Goal: Complete application form

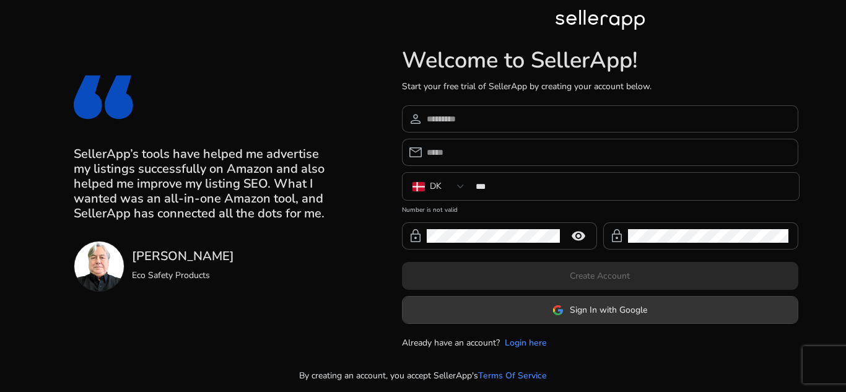
click at [567, 304] on span "Sign In with Google" at bounding box center [599, 309] width 95 height 13
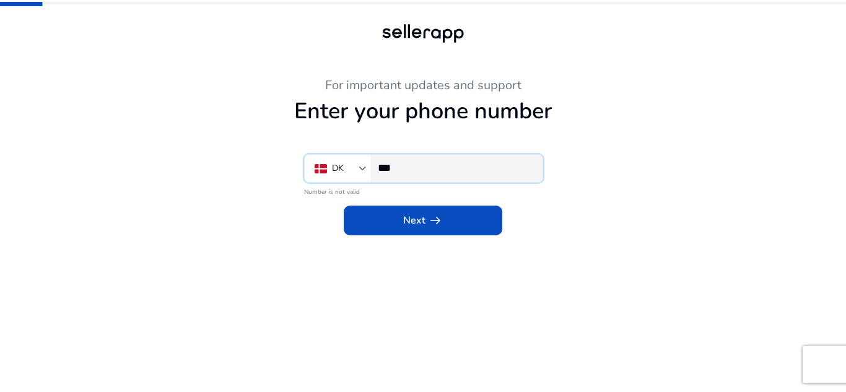
click at [425, 167] on input "***" at bounding box center [455, 168] width 155 height 14
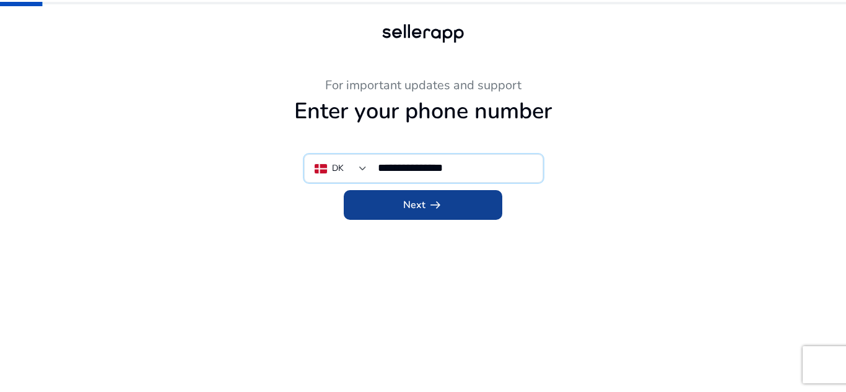
type input "**********"
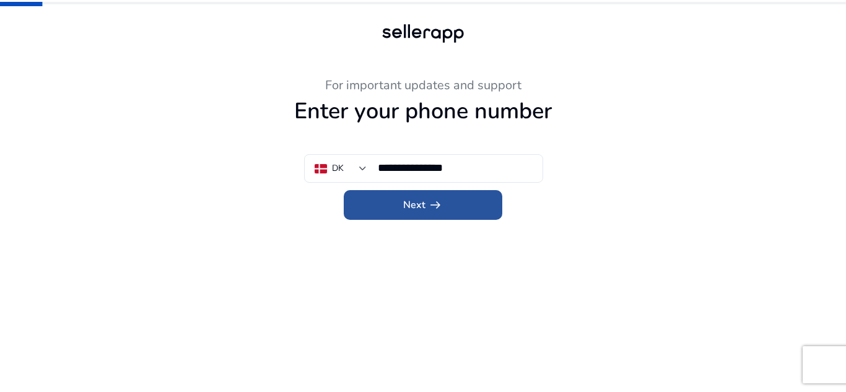
click at [469, 206] on span at bounding box center [423, 205] width 159 height 30
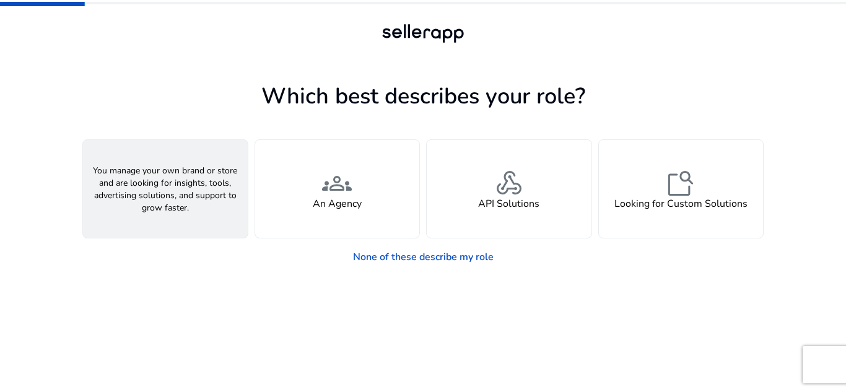
click at [217, 210] on div "person A Seller" at bounding box center [165, 189] width 165 height 98
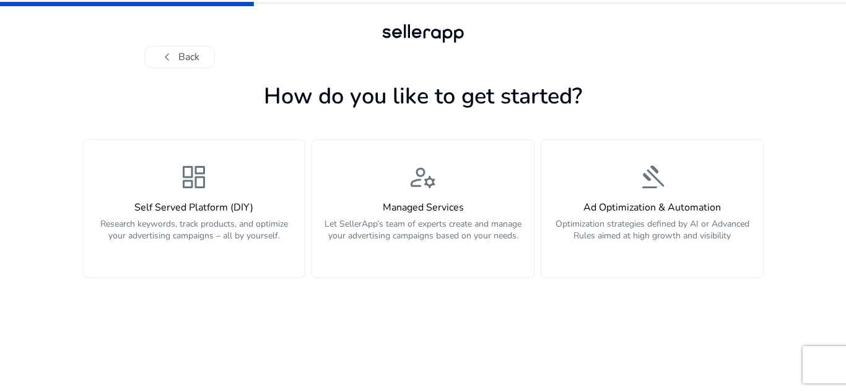
click at [217, 210] on h4 "Self Served Platform (DIY)" at bounding box center [193, 208] width 207 height 12
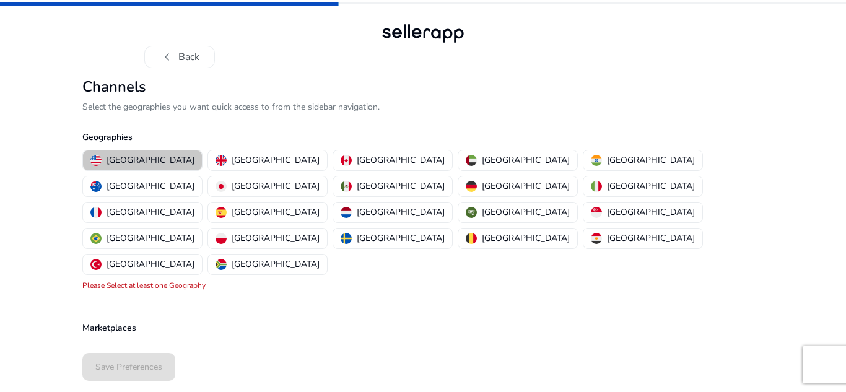
click at [152, 159] on p "[GEOGRAPHIC_DATA]" at bounding box center [151, 160] width 88 height 13
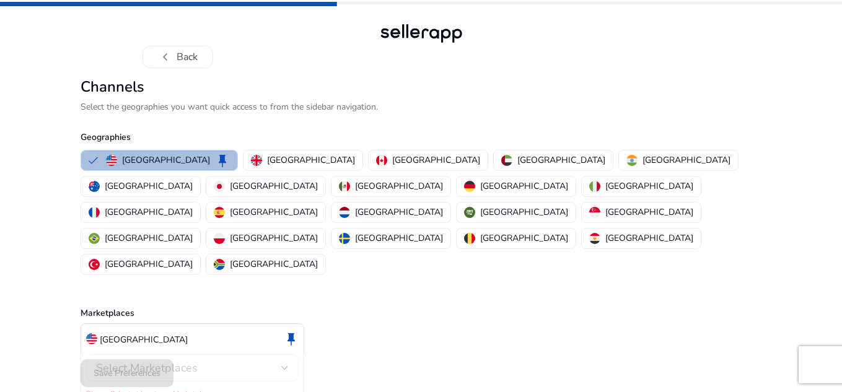
scroll to position [8, 0]
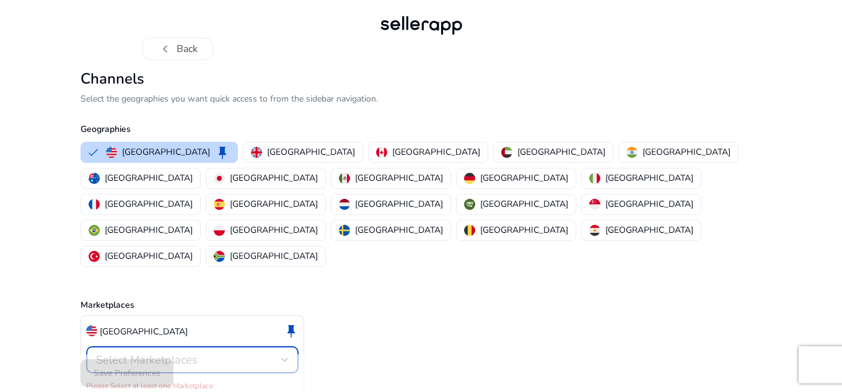
click at [264, 353] on div "Select Marketplaces" at bounding box center [188, 360] width 185 height 14
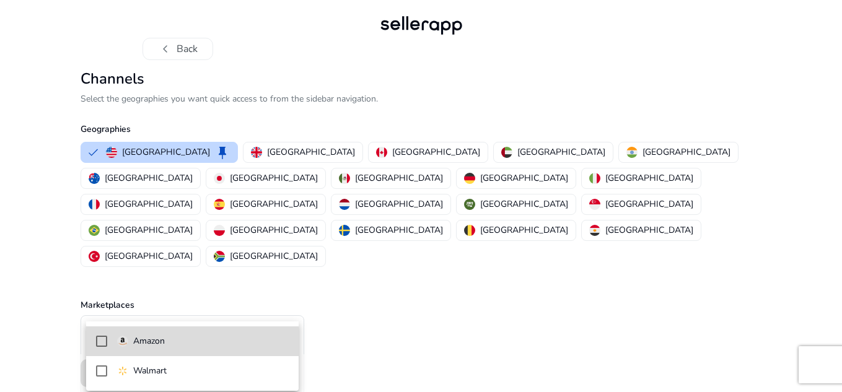
click at [247, 346] on span "Amazon" at bounding box center [203, 341] width 172 height 14
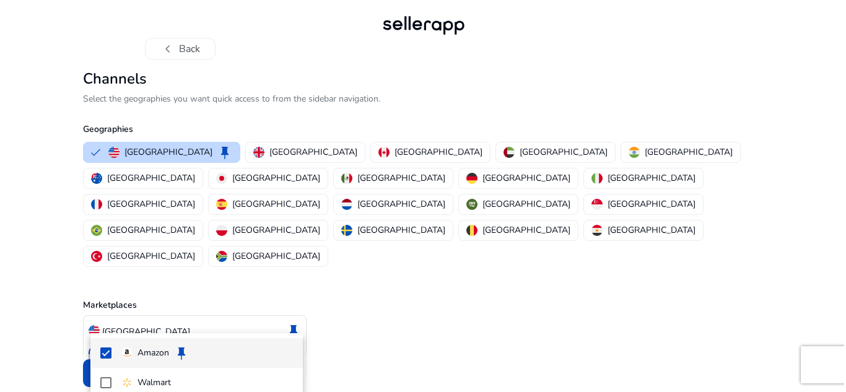
scroll to position [0, 0]
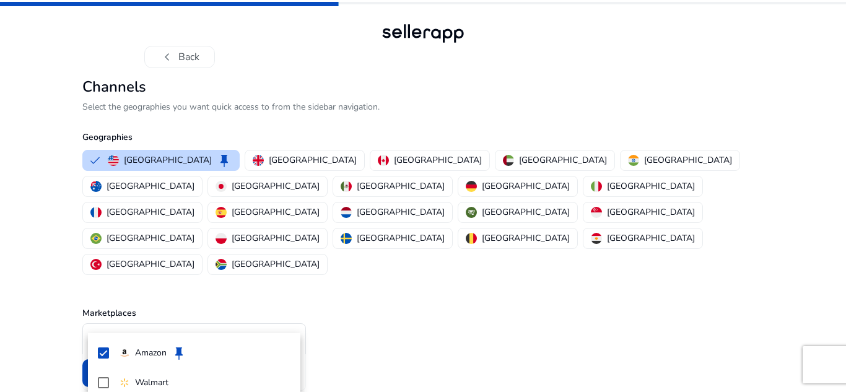
click at [238, 316] on div at bounding box center [423, 196] width 846 height 392
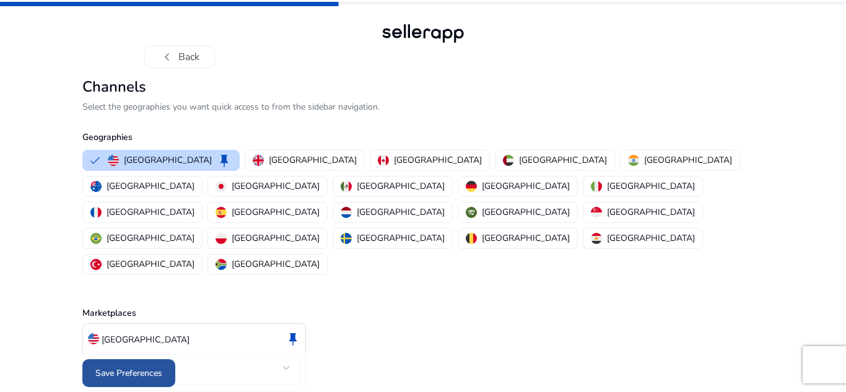
click at [149, 360] on span at bounding box center [128, 374] width 93 height 30
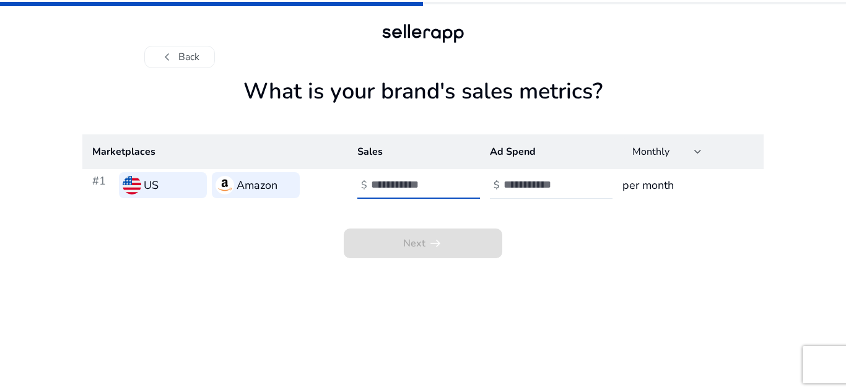
click at [414, 188] on input "number" at bounding box center [413, 185] width 84 height 14
click at [509, 175] on div at bounding box center [558, 185] width 111 height 27
